Goal: Information Seeking & Learning: Find specific fact

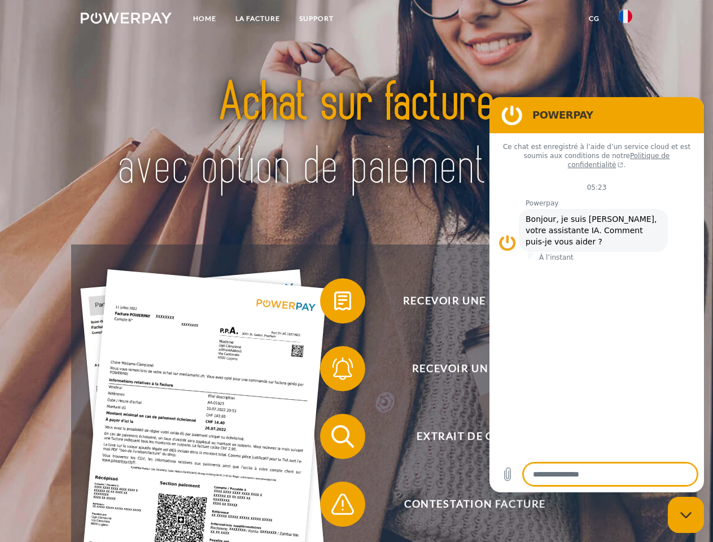
click at [126, 20] on img at bounding box center [126, 17] width 91 height 11
click at [625, 20] on img at bounding box center [626, 17] width 14 height 14
click at [594, 19] on link "CG" at bounding box center [594, 18] width 30 height 20
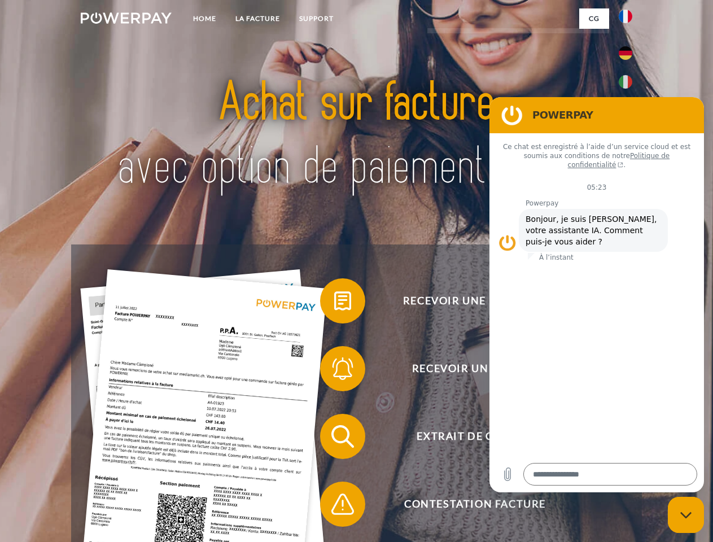
click at [334, 303] on span at bounding box center [325, 301] width 56 height 56
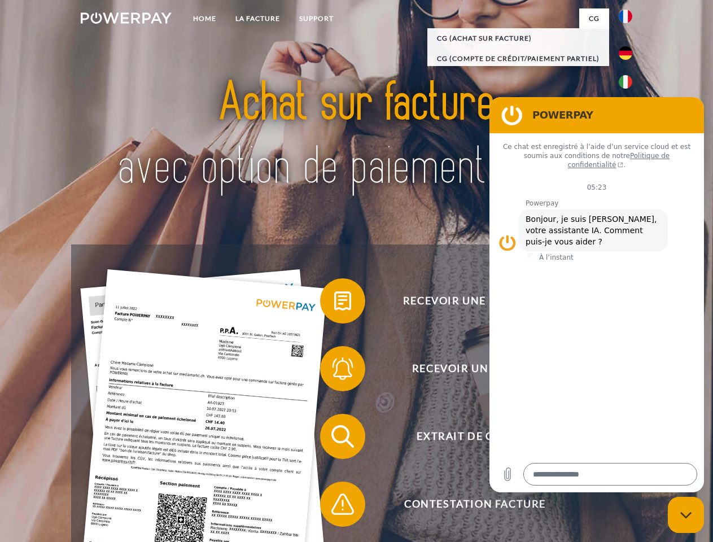
click at [334, 371] on span at bounding box center [325, 368] width 56 height 56
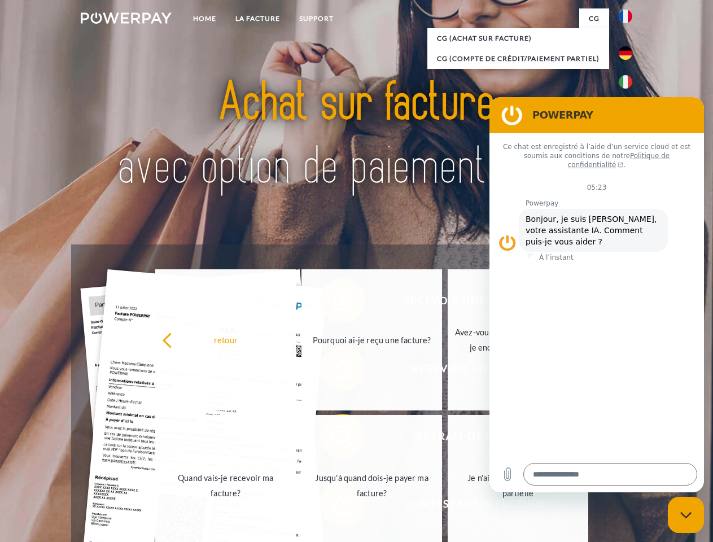
click at [334, 439] on link "Jusqu'à quand dois-je payer ma facture?" at bounding box center [371, 485] width 141 height 141
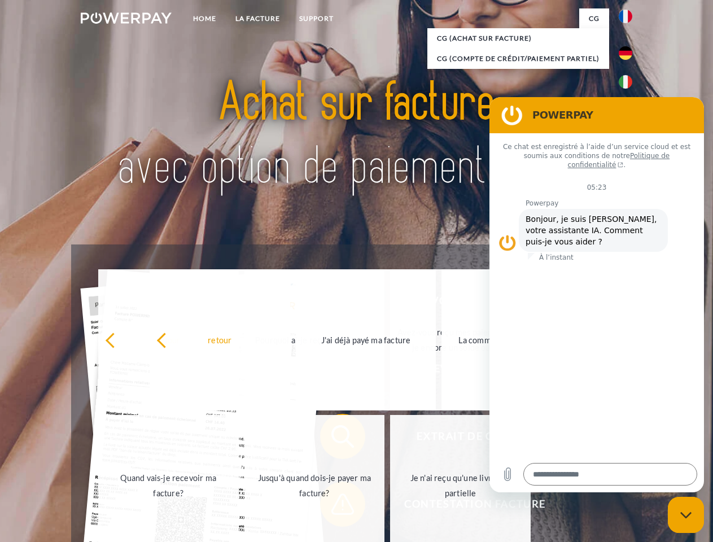
click at [334, 506] on span at bounding box center [325, 504] width 56 height 56
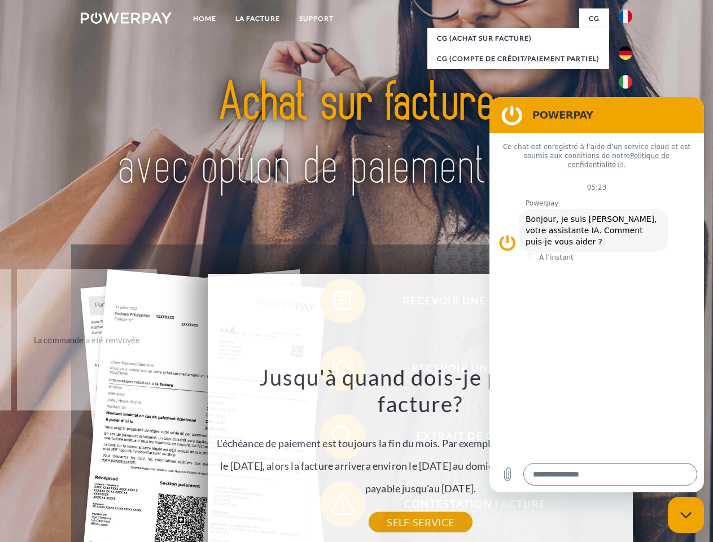
click at [686, 515] on icon "Fermer la fenêtre de messagerie" at bounding box center [686, 514] width 12 height 7
type textarea "*"
